Goal: Find contact information: Find contact information

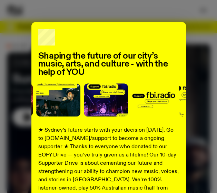
click at [128, 11] on div "Shaping the future of our city’s music, arts, and culture - with the help of YO…" at bounding box center [108, 96] width 217 height 193
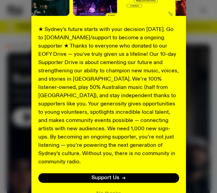
scroll to position [126, 0]
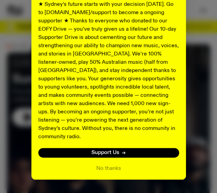
click at [106, 165] on button "No thanks" at bounding box center [108, 169] width 25 height 8
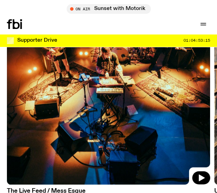
scroll to position [484, 0]
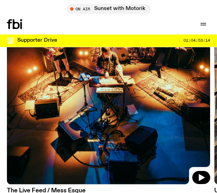
click at [202, 25] on icon "button" at bounding box center [203, 24] width 8 height 8
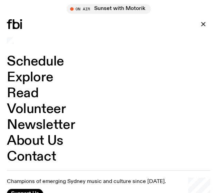
click at [43, 142] on link "About Us" at bounding box center [35, 141] width 57 height 13
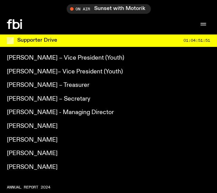
scroll to position [603, 0]
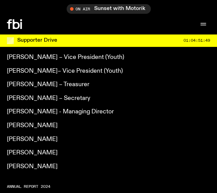
drag, startPoint x: 86, startPoint y: 122, endPoint x: 3, endPoint y: 125, distance: 82.9
copy p "[PERSON_NAME]"
drag, startPoint x: 40, startPoint y: 139, endPoint x: 3, endPoint y: 139, distance: 36.6
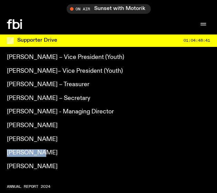
copy p "[PERSON_NAME]"
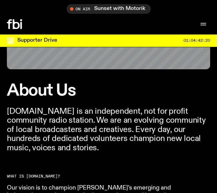
scroll to position [154, 0]
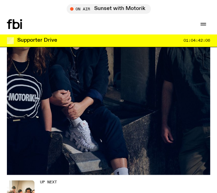
scroll to position [484, 0]
